Goal: Check status: Check status

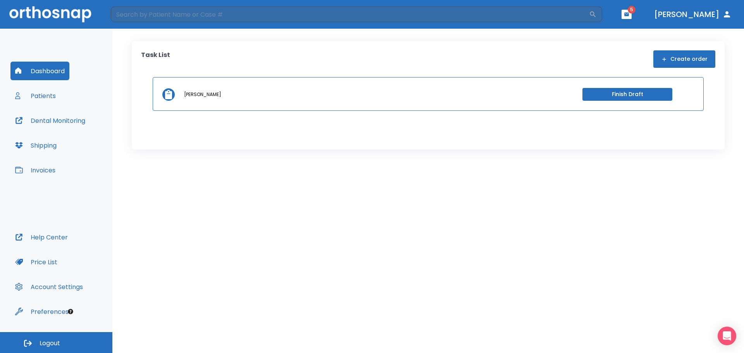
click at [632, 14] on button "button" at bounding box center [627, 14] width 10 height 9
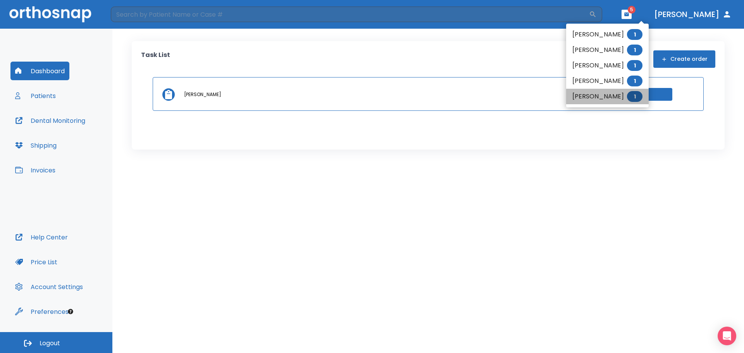
click at [582, 100] on li "Olga Pereira 1" at bounding box center [607, 96] width 83 height 15
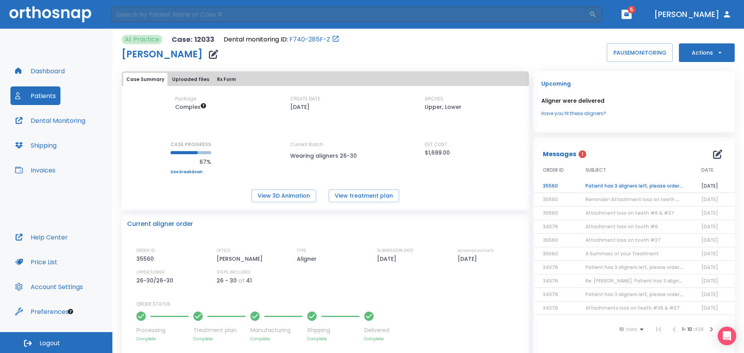
click at [608, 187] on td "Patient has 3 aligners left, please order next set!" at bounding box center [634, 186] width 116 height 14
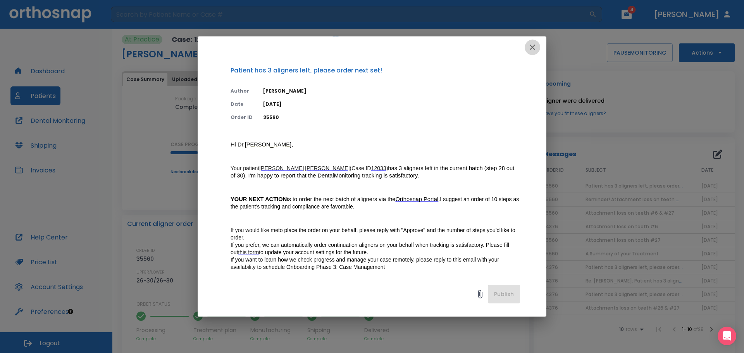
click at [533, 45] on icon "button" at bounding box center [532, 47] width 9 height 9
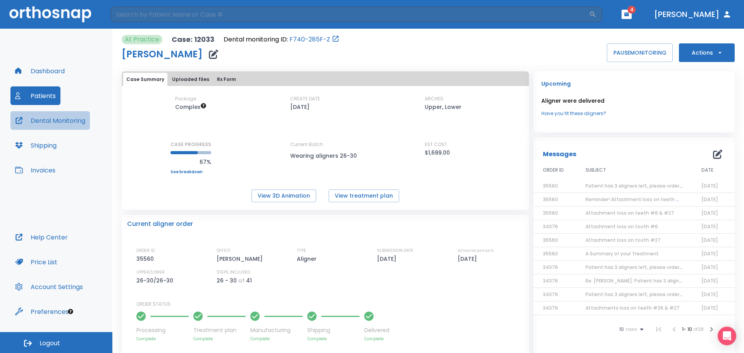
click at [64, 119] on button "Dental Monitoring" at bounding box center [49, 120] width 79 height 19
click at [346, 194] on button "View treatment plan" at bounding box center [364, 195] width 71 height 13
click at [282, 200] on button "View 3D Animation" at bounding box center [283, 195] width 65 height 13
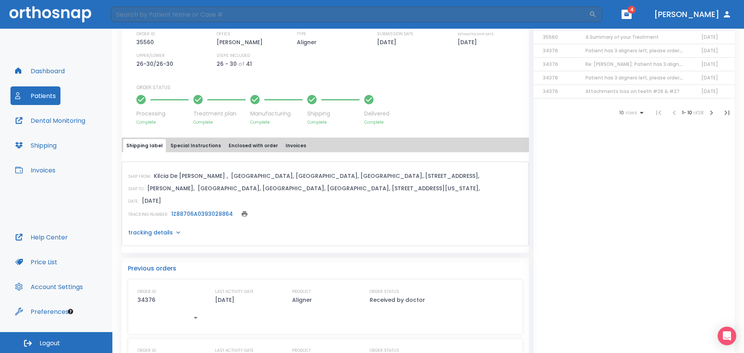
scroll to position [232, 0]
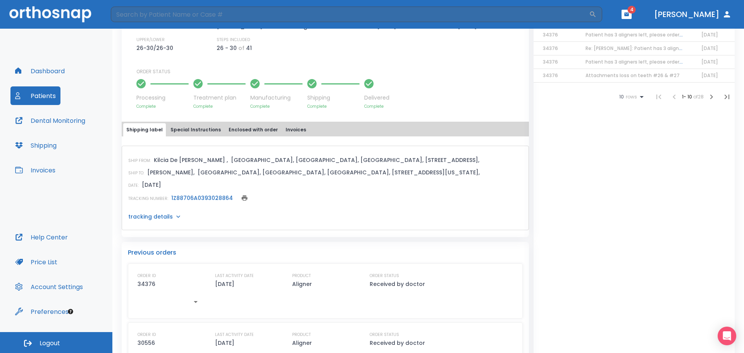
drag, startPoint x: 372, startPoint y: 271, endPoint x: 401, endPoint y: 337, distance: 72.2
click at [401, 337] on div "ORDER ID 34376 LAST ACTIVITY DATE 05/13/25 PRODUCT Aligner ORDER STATUS Receive…" at bounding box center [325, 349] width 395 height 173
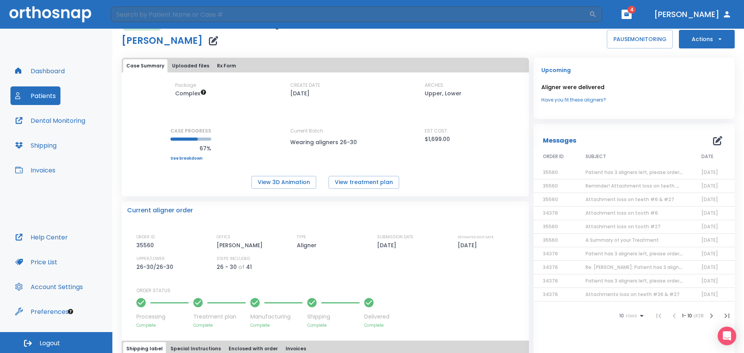
scroll to position [0, 0]
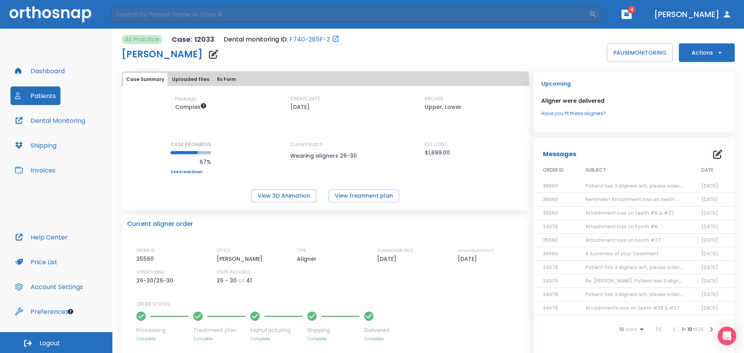
click at [625, 187] on span "Patient has 3 aligners left, please order next set!" at bounding box center [643, 186] width 117 height 7
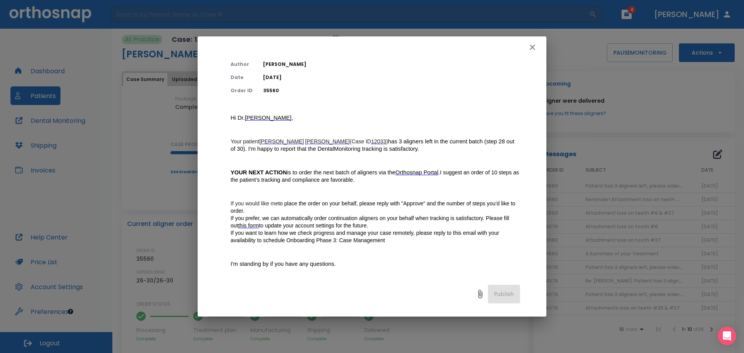
scroll to position [39, 0]
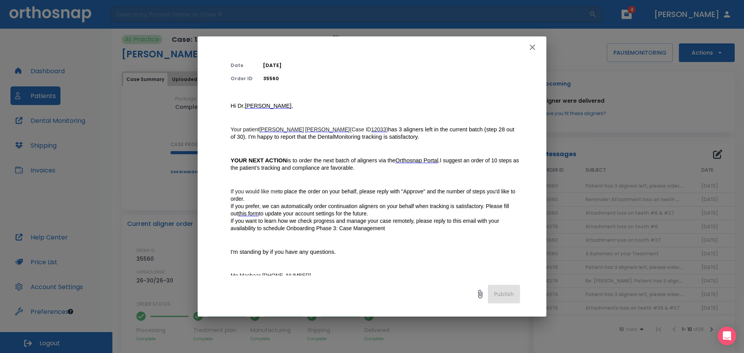
click at [532, 44] on icon "button" at bounding box center [532, 47] width 9 height 9
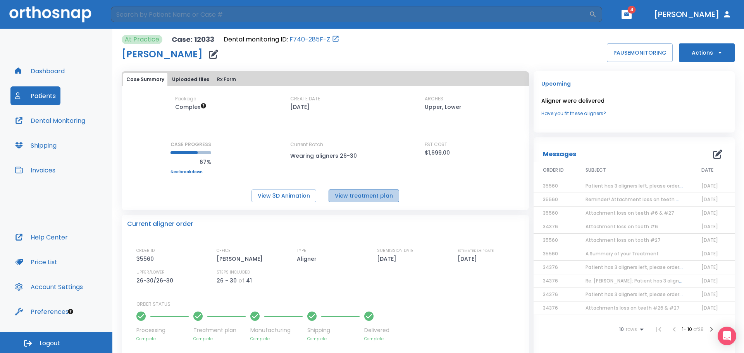
click at [364, 195] on button "View treatment plan" at bounding box center [364, 195] width 71 height 13
click at [288, 197] on button "View 3D Animation" at bounding box center [283, 195] width 65 height 13
click at [40, 94] on button "Patients" at bounding box center [35, 95] width 50 height 19
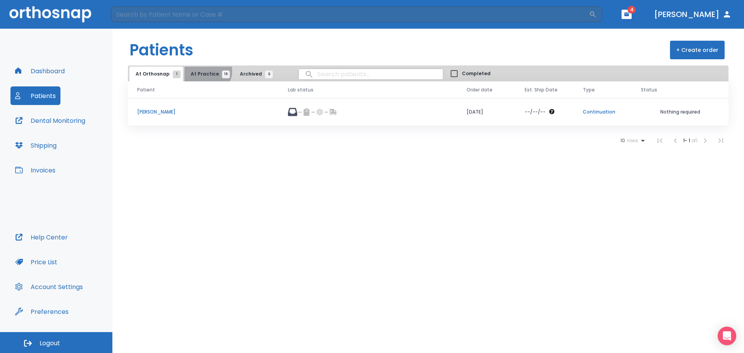
click at [203, 71] on button "At Practice 19" at bounding box center [208, 74] width 48 height 15
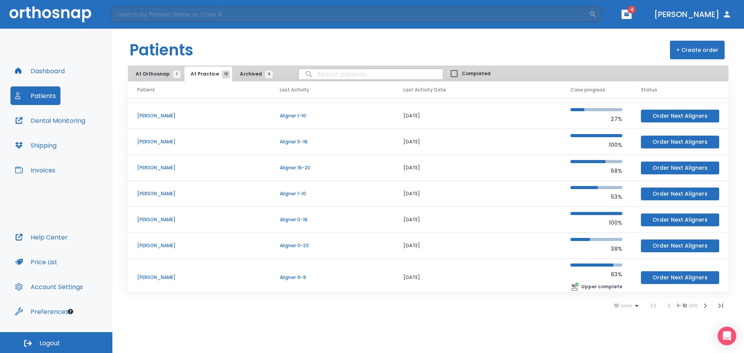
scroll to position [78, 0]
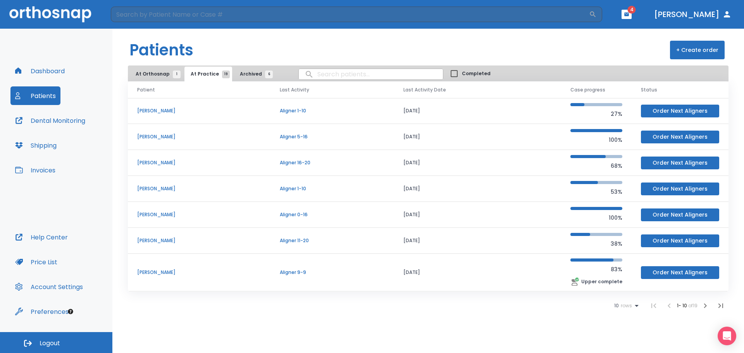
click at [633, 304] on icon at bounding box center [636, 305] width 9 height 9
click at [620, 313] on p "25" at bounding box center [622, 314] width 6 height 7
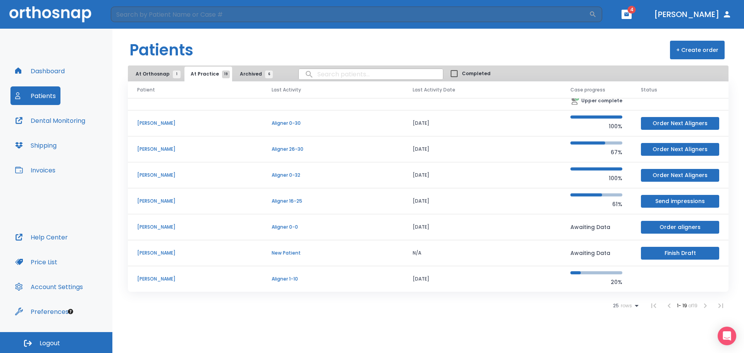
scroll to position [273, 0]
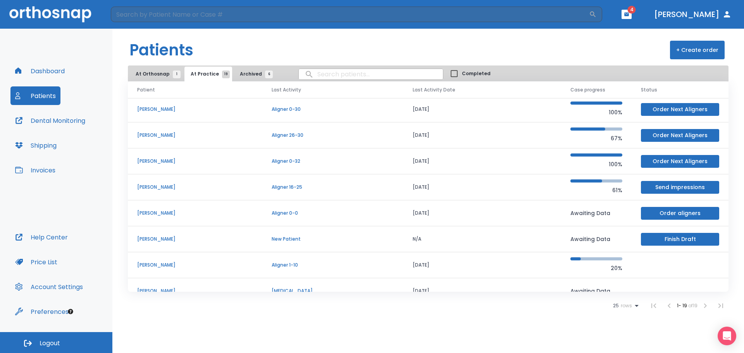
click at [157, 109] on p "Cheryl Kellogg" at bounding box center [195, 109] width 116 height 7
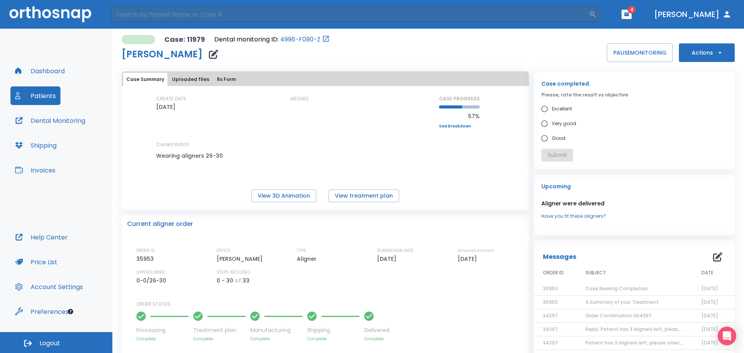
click at [72, 118] on button "Dental Monitoring" at bounding box center [49, 120] width 79 height 19
